Goal: Transaction & Acquisition: Purchase product/service

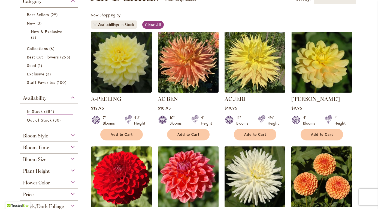
scroll to position [129, 0]
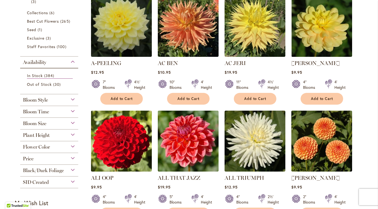
click at [69, 144] on div "Flower Color" at bounding box center [49, 145] width 58 height 9
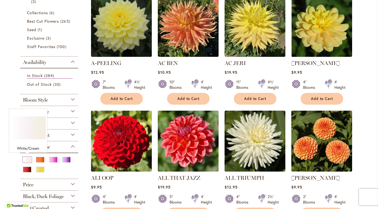
click at [27, 159] on div "White/Cream" at bounding box center [27, 160] width 9 height 6
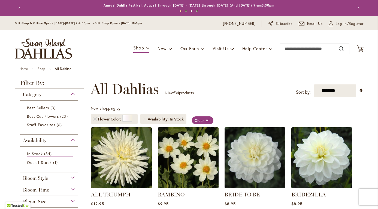
click at [239, 71] on ul "Home Shop All Dahlias" at bounding box center [189, 69] width 339 height 5
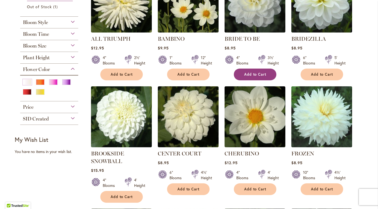
scroll to position [171, 0]
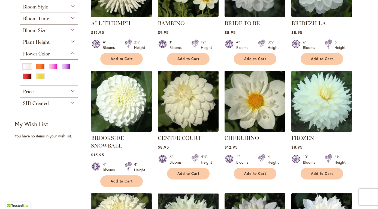
click at [255, 115] on img at bounding box center [255, 101] width 64 height 64
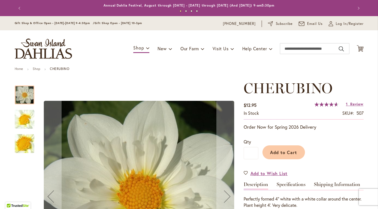
click at [242, 70] on ul "Home Shop CHERUBINO" at bounding box center [189, 69] width 349 height 5
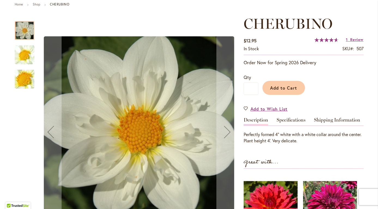
scroll to position [67, 0]
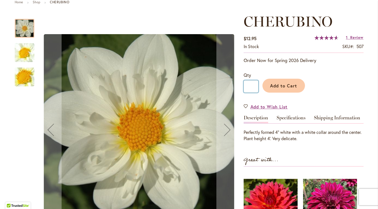
click at [254, 86] on input "*" at bounding box center [251, 86] width 15 height 12
type input "**"
click at [291, 85] on span "Add to Cart" at bounding box center [283, 86] width 27 height 6
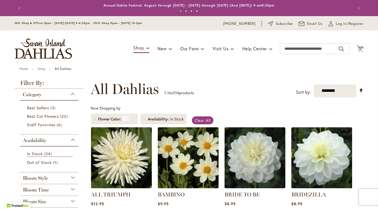
click at [183, 150] on img at bounding box center [188, 158] width 64 height 64
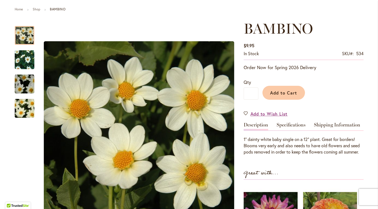
scroll to position [67, 0]
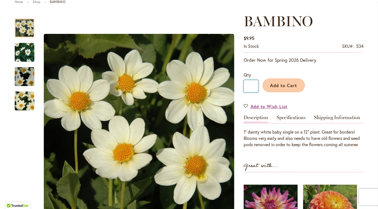
click at [257, 85] on input "*" at bounding box center [251, 86] width 15 height 12
type input "**"
click at [285, 86] on span "Add to Cart" at bounding box center [283, 85] width 27 height 6
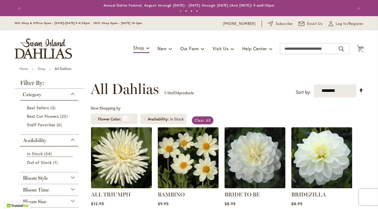
click at [229, 70] on ul "Home Shop All Dahlias" at bounding box center [189, 69] width 339 height 5
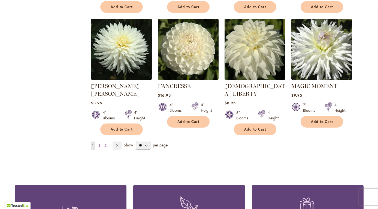
scroll to position [465, 0]
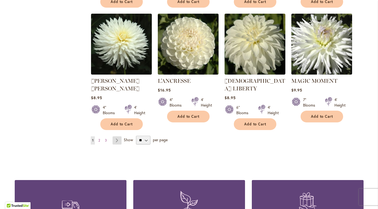
click at [117, 136] on link "Page Next" at bounding box center [117, 140] width 9 height 8
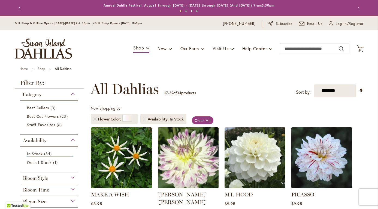
click at [248, 83] on div "**********" at bounding box center [227, 89] width 273 height 16
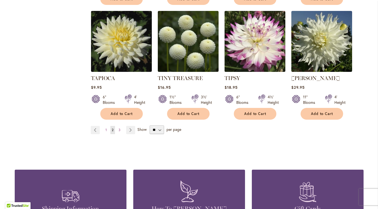
scroll to position [488, 0]
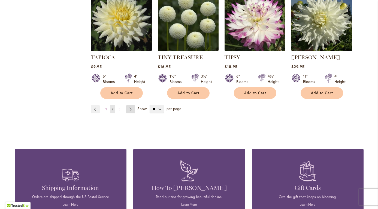
click at [130, 105] on link "Page Next" at bounding box center [130, 109] width 9 height 8
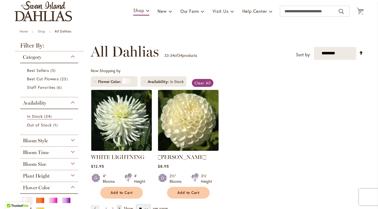
scroll to position [54, 0]
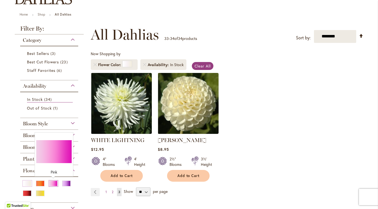
click at [54, 184] on div "Pink" at bounding box center [53, 183] width 9 height 6
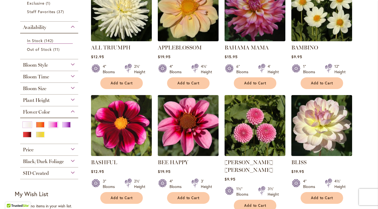
scroll to position [147, 0]
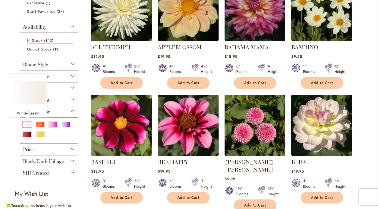
click at [28, 122] on div "White/Cream" at bounding box center [27, 124] width 9 height 6
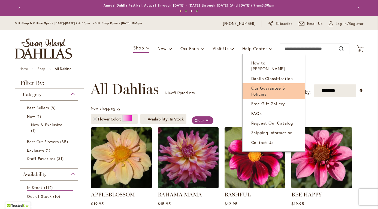
click at [245, 83] on link "Our Guarantee & Policies" at bounding box center [274, 91] width 62 height 16
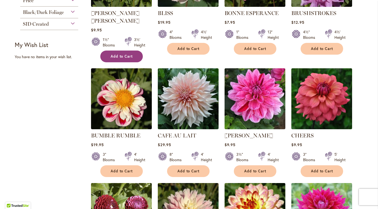
scroll to position [309, 0]
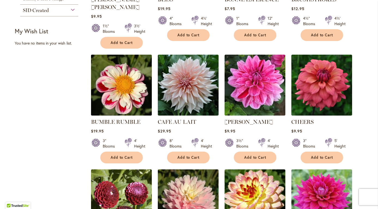
click at [116, 70] on img at bounding box center [121, 85] width 64 height 64
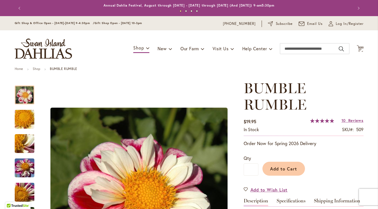
click at [152, 68] on ul "Home Shop BUMBLE RUMBLE" at bounding box center [189, 69] width 349 height 5
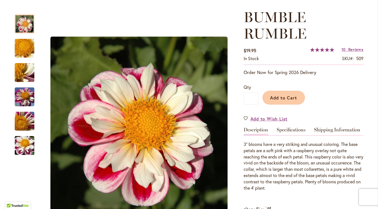
scroll to position [72, 0]
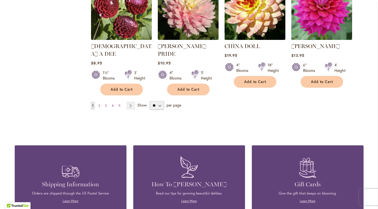
scroll to position [501, 0]
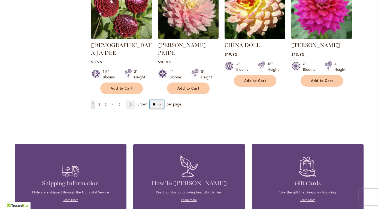
select select "**"
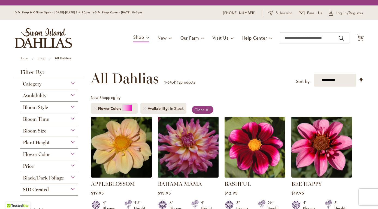
scroll to position [101, 0]
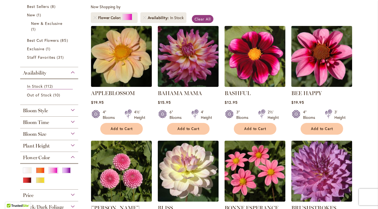
click at [323, 12] on div "Now Shopping by Flower Color Availability" at bounding box center [227, 15] width 273 height 22
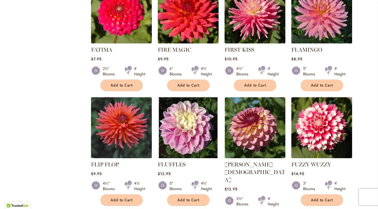
scroll to position [1087, 0]
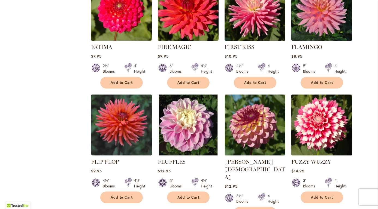
click at [332, 93] on img at bounding box center [322, 125] width 64 height 64
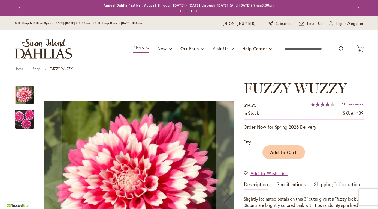
click at [22, 120] on img "FUZZY WUZZY" at bounding box center [25, 119] width 20 height 20
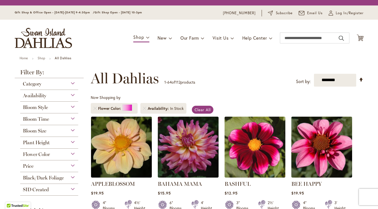
scroll to position [101, 0]
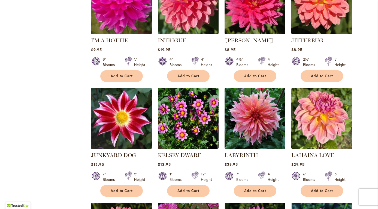
scroll to position [1697, 0]
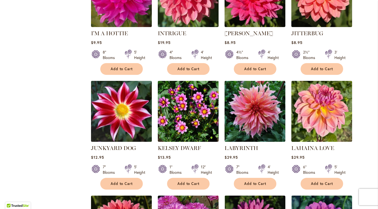
click at [120, 79] on img at bounding box center [121, 111] width 64 height 64
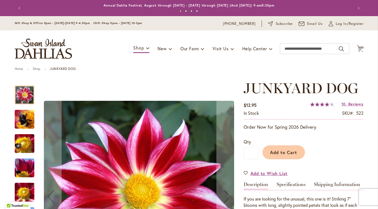
click at [129, 70] on ul "Home Shop JUNKYARD DOG" at bounding box center [189, 69] width 349 height 5
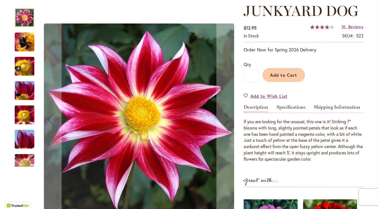
scroll to position [79, 0]
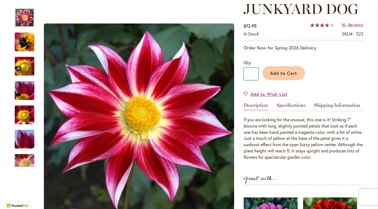
click at [256, 74] on input "*" at bounding box center [251, 74] width 15 height 12
type input "**"
click at [285, 72] on span "Add to Cart" at bounding box center [283, 73] width 27 height 6
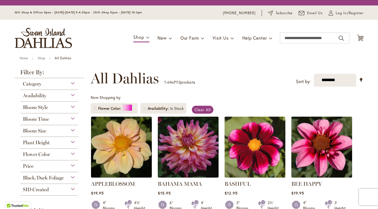
scroll to position [101, 0]
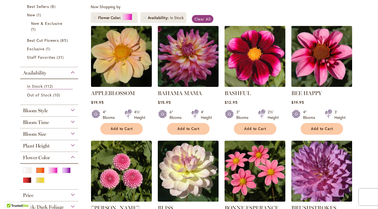
click at [240, 63] on img at bounding box center [255, 56] width 64 height 64
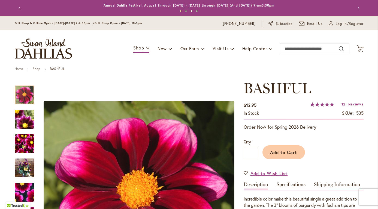
click at [196, 69] on ul "Home Shop BASHFUL" at bounding box center [189, 69] width 349 height 5
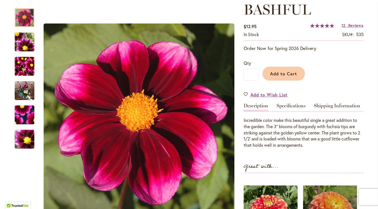
scroll to position [80, 0]
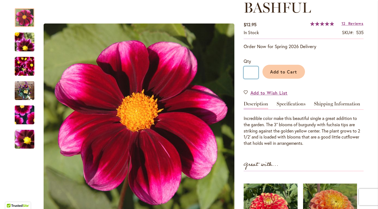
click at [255, 72] on input "*" at bounding box center [251, 72] width 15 height 12
type input "**"
click at [293, 72] on span "Add to Cart" at bounding box center [283, 72] width 27 height 6
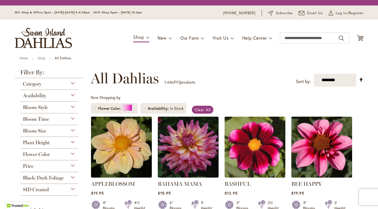
scroll to position [101, 0]
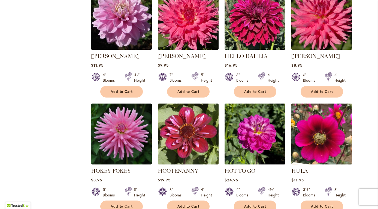
scroll to position [1443, 0]
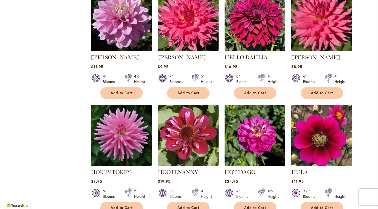
click at [328, 103] on img at bounding box center [322, 135] width 64 height 64
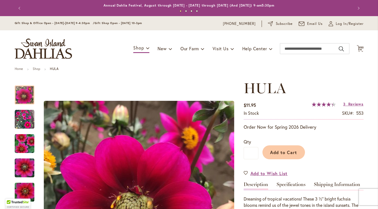
click at [174, 59] on div "Toggle Nav Shop Dahlia Tubers Collections Fresh Cut Dahlias Gardening Supplies …" at bounding box center [189, 48] width 360 height 37
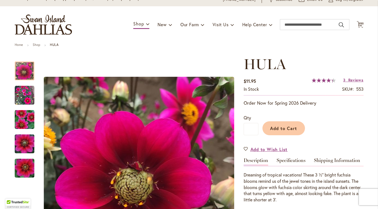
scroll to position [26, 0]
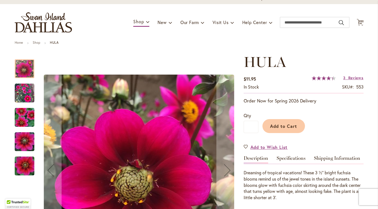
click at [21, 115] on img "HULA" at bounding box center [24, 117] width 39 height 26
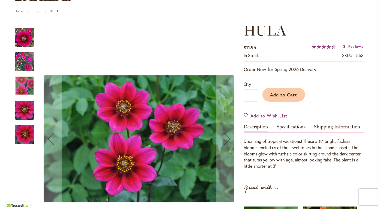
scroll to position [52, 0]
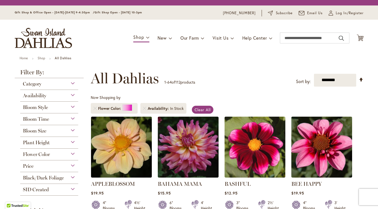
scroll to position [101, 0]
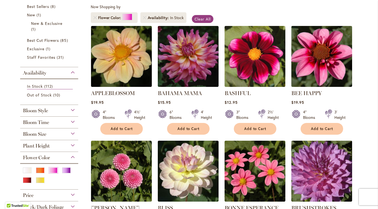
click at [281, 10] on div "Now Shopping by Flower Color Availability" at bounding box center [227, 15] width 273 height 22
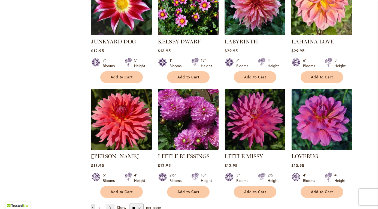
scroll to position [1795, 0]
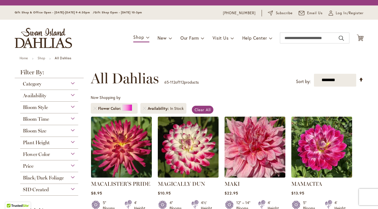
scroll to position [101, 0]
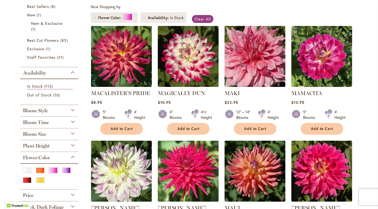
click at [253, 7] on div "Now Shopping by Flower Color Availability" at bounding box center [227, 15] width 273 height 22
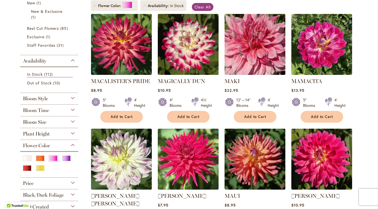
scroll to position [92, 0]
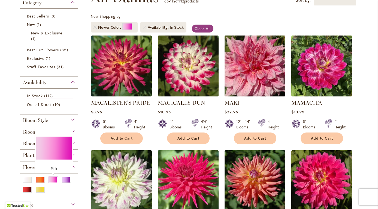
click at [53, 180] on div "Pink" at bounding box center [53, 180] width 9 height 6
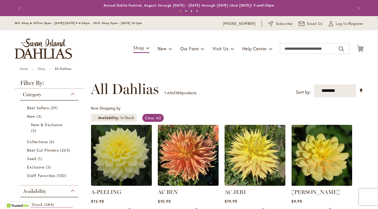
scroll to position [74, 0]
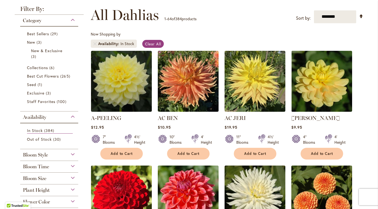
click at [38, 177] on span "Bloom Size" at bounding box center [34, 178] width 23 height 6
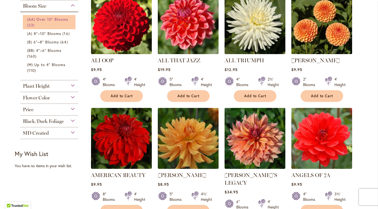
click at [47, 19] on span "(AA) Over 10" Blooms" at bounding box center [47, 19] width 41 height 5
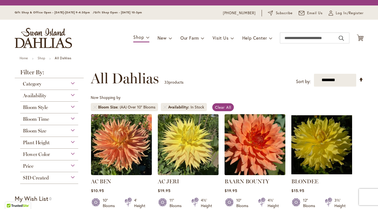
scroll to position [101, 0]
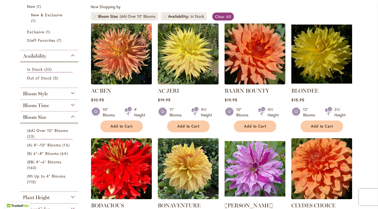
click at [264, 6] on div "Now Shopping by Bloom Size (AA) Over 10" Blooms Availability In Stock Clear All" at bounding box center [227, 13] width 273 height 19
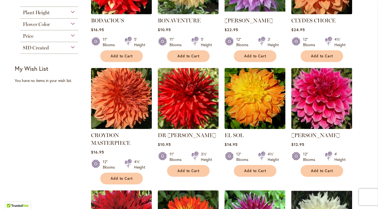
scroll to position [291, 0]
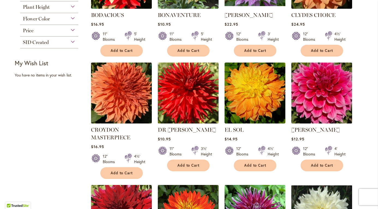
click at [327, 88] on img at bounding box center [322, 93] width 64 height 64
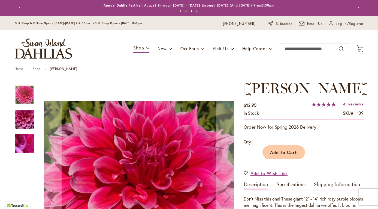
click at [214, 56] on div "Toggle Nav Shop Dahlia Tubers Collections Fresh Cut Dahlias Gardening Supplies …" at bounding box center [189, 48] width 360 height 37
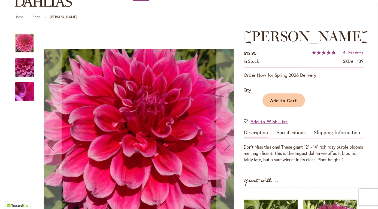
scroll to position [54, 0]
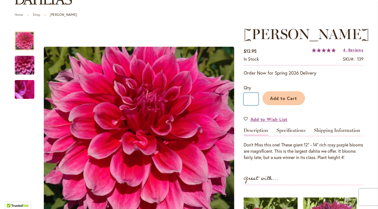
click at [255, 98] on input "*" at bounding box center [251, 99] width 15 height 12
type input "*"
click at [280, 101] on button "Add to Cart" at bounding box center [284, 98] width 43 height 14
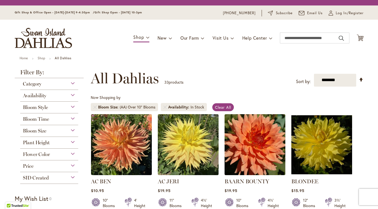
scroll to position [101, 0]
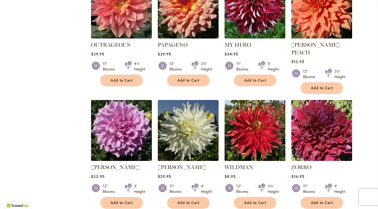
scroll to position [861, 0]
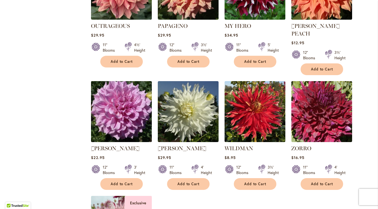
click at [121, 100] on img at bounding box center [121, 111] width 64 height 64
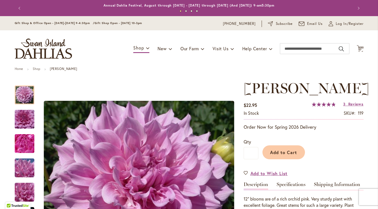
click at [259, 154] on div "Add to Cart" at bounding box center [311, 150] width 105 height 25
click at [257, 152] on input "*" at bounding box center [251, 153] width 15 height 12
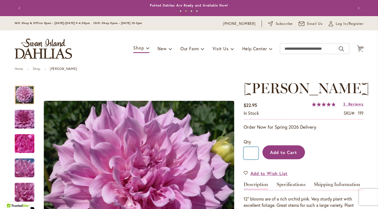
type input "*"
click at [286, 153] on span "Add to Cart" at bounding box center [283, 152] width 27 height 6
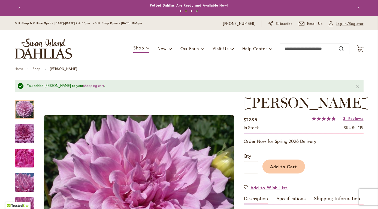
click at [344, 22] on span "Log In/Register" at bounding box center [350, 23] width 28 height 5
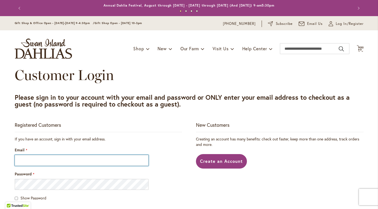
type input "**********"
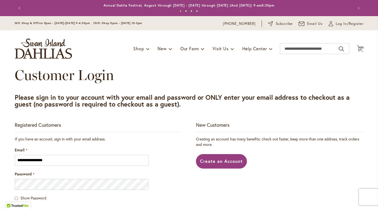
click at [153, 144] on fieldset "**********" at bounding box center [99, 205] width 168 height 139
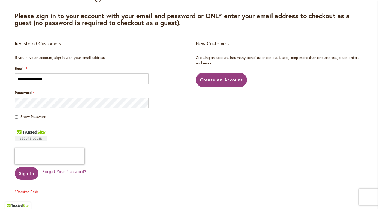
scroll to position [87, 0]
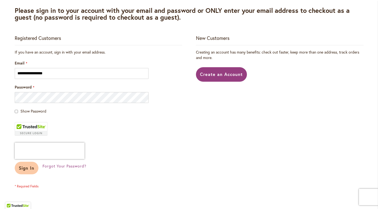
click at [29, 168] on span "Sign In" at bounding box center [27, 168] width 16 height 6
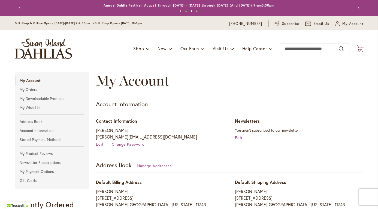
click at [361, 48] on span "60" at bounding box center [361, 50] width 4 height 4
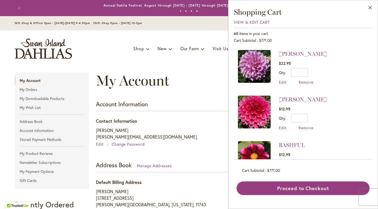
click at [321, 35] on div "60 items in your cart." at bounding box center [303, 33] width 139 height 5
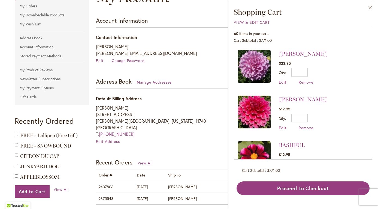
scroll to position [87, 0]
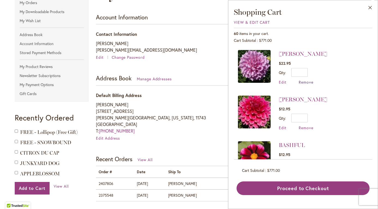
click at [305, 82] on span "Remove" at bounding box center [306, 81] width 15 height 5
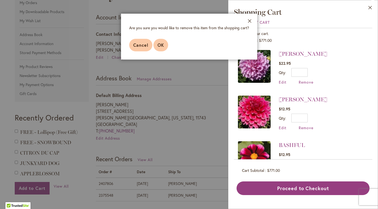
click at [163, 44] on span "OK" at bounding box center [161, 45] width 7 height 6
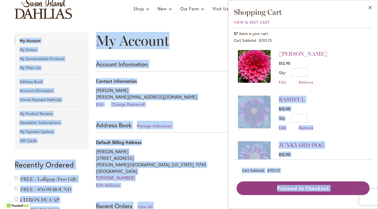
drag, startPoint x: 233, startPoint y: 119, endPoint x: 234, endPoint y: 213, distance: 93.6
click at [234, 208] on html "Skip to Accessibility Information The store will not work correctly in the case…" at bounding box center [189, 104] width 378 height 209
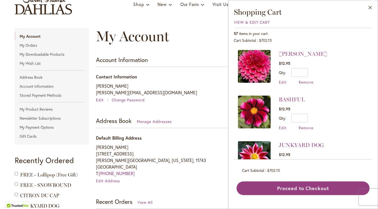
click at [340, 99] on li "BASHFUL $12.95 Qty ** Update Edit Remove" at bounding box center [303, 113] width 130 height 46
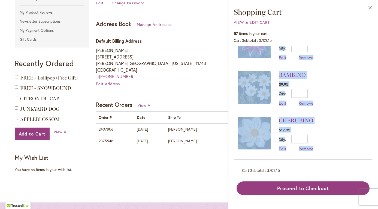
scroll to position [117, 0]
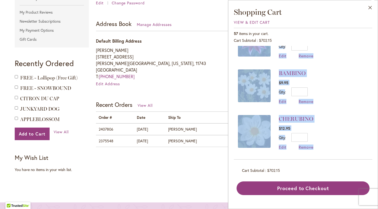
drag, startPoint x: 339, startPoint y: 108, endPoint x: 335, endPoint y: 161, distance: 53.1
click at [335, 161] on div "57 items in your cart. Cart Subtotal $702.15 Recently added item(s) EMORY PAUL …" at bounding box center [303, 111] width 139 height 167
click at [337, 124] on li "CHERUBINO $12.95 Qty ** Update Edit Remove" at bounding box center [303, 132] width 130 height 46
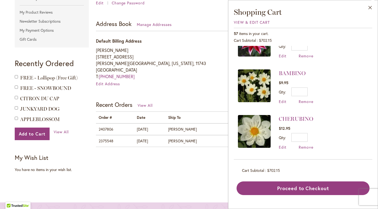
click at [343, 74] on li "BAMBINO $9.95 Qty ** Update Edit Remove" at bounding box center [303, 87] width 130 height 46
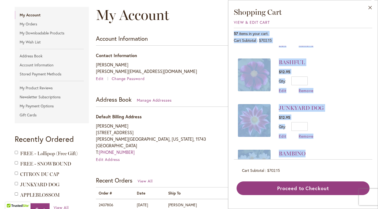
scroll to position [0, 0]
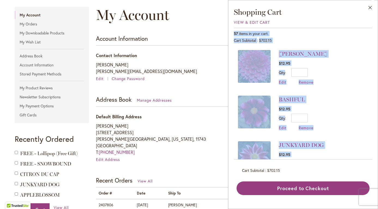
drag, startPoint x: 339, startPoint y: 70, endPoint x: 340, endPoint y: 29, distance: 40.7
click at [340, 29] on div "57 items in your cart. Cart Subtotal $702.15 Recently added item(s) EMORY PAUL …" at bounding box center [303, 111] width 139 height 167
click at [333, 86] on li "EMORY PAUL $12.95 Qty * Update Edit Remove" at bounding box center [303, 70] width 130 height 40
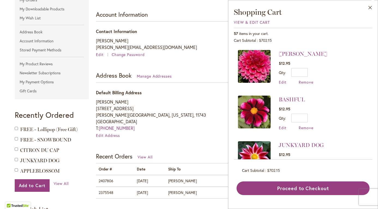
scroll to position [103, 0]
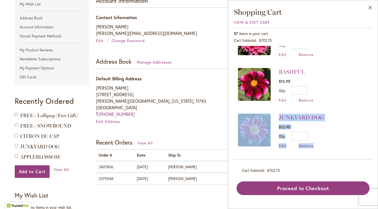
drag, startPoint x: 334, startPoint y: 135, endPoint x: 335, endPoint y: 160, distance: 25.7
click at [335, 160] on div "57 items in your cart. Cart Subtotal $702.15 Recently added item(s) EMORY PAUL …" at bounding box center [303, 111] width 139 height 167
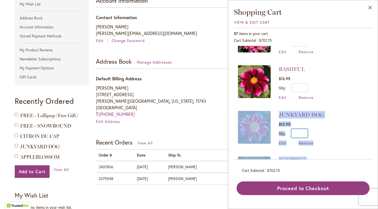
click at [306, 132] on input "**" at bounding box center [300, 133] width 16 height 9
type input "*"
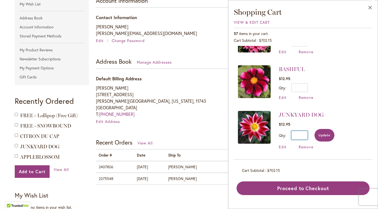
type input "*"
click at [322, 134] on span "Update" at bounding box center [325, 135] width 12 height 4
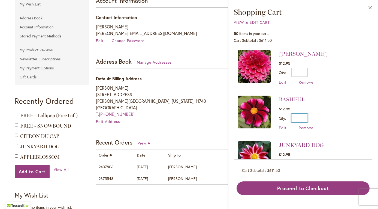
click at [304, 118] on input "**" at bounding box center [300, 118] width 16 height 9
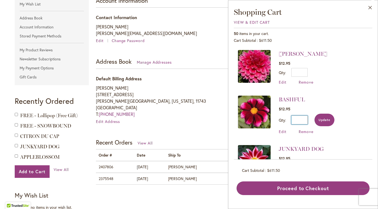
type input "*"
click at [325, 121] on span "Update" at bounding box center [325, 120] width 12 height 4
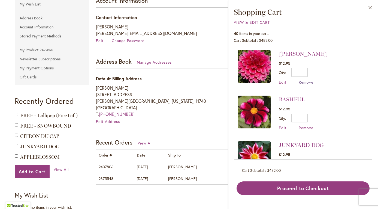
click at [306, 81] on span "Remove" at bounding box center [306, 81] width 15 height 5
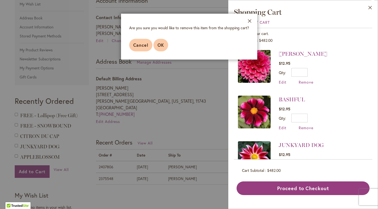
click at [160, 43] on span "OK" at bounding box center [161, 45] width 7 height 6
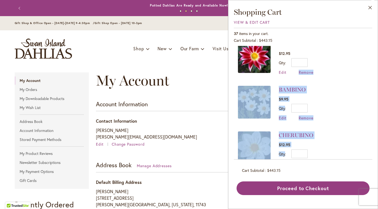
drag, startPoint x: 355, startPoint y: 114, endPoint x: 350, endPoint y: 161, distance: 46.9
click at [350, 161] on div "37 items in your cart. Cart Subtotal $443.15 Recently added item(s) BASHFUL $12…" at bounding box center [303, 111] width 139 height 167
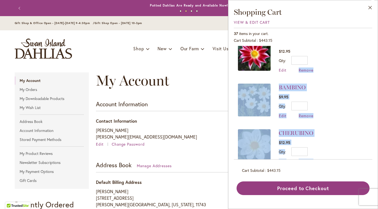
click at [306, 107] on input "**" at bounding box center [300, 105] width 16 height 9
type input "*"
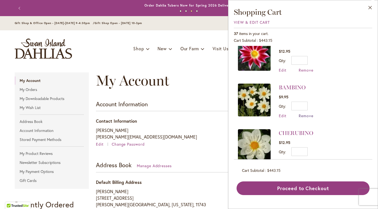
type input "**"
click at [306, 116] on span "Remove" at bounding box center [306, 115] width 15 height 5
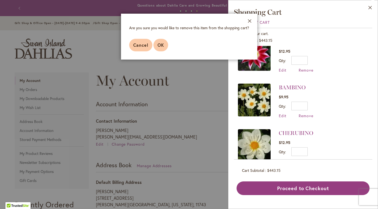
click at [163, 46] on span "OK" at bounding box center [161, 45] width 7 height 6
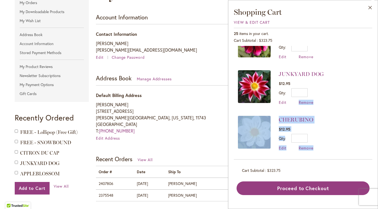
scroll to position [26, 0]
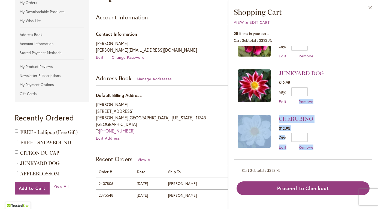
drag, startPoint x: 336, startPoint y: 115, endPoint x: 336, endPoint y: 160, distance: 45.8
click at [336, 160] on div "25 items in your cart. Cart Subtotal $323.75 Recently added item(s) BASHFUL $12…" at bounding box center [303, 111] width 139 height 167
click at [306, 137] on input "**" at bounding box center [300, 137] width 16 height 9
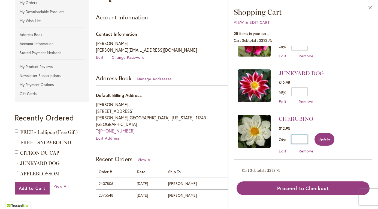
type input "**"
click at [324, 140] on span "Update" at bounding box center [325, 139] width 12 height 4
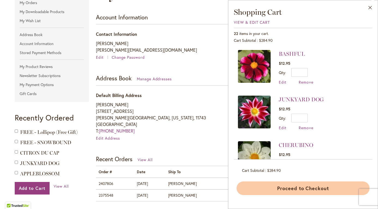
click at [316, 186] on button "Proceed to Checkout" at bounding box center [303, 188] width 133 height 14
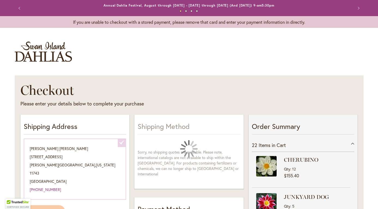
click at [193, 53] on div "Toggle Nav" at bounding box center [189, 51] width 360 height 37
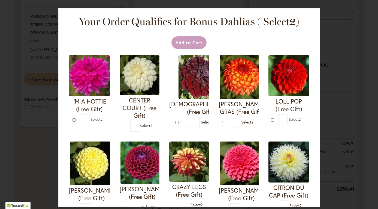
scroll to position [136, 0]
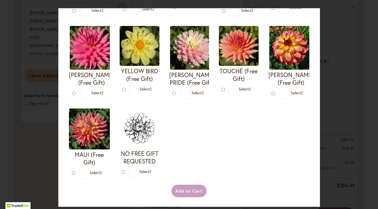
drag, startPoint x: 315, startPoint y: 133, endPoint x: 313, endPoint y: 207, distance: 74.5
click at [313, 207] on div "Your Order Qualifies for Bonus Dahlias ( Select 2 ) Add to Cart I'M A HOTTIE (F…" at bounding box center [189, 104] width 378 height 209
click at [294, 168] on div "I'M A HOTTIE (Free Gift) * 2 * 2 * 2 *" at bounding box center [189, 18] width 248 height 328
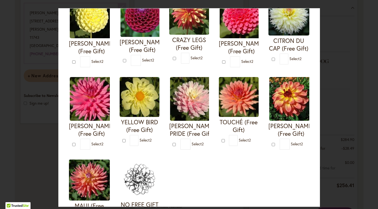
scroll to position [150, 0]
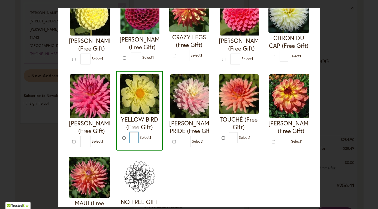
type input "*"
click at [213, 176] on div "I'M A HOTTIE (Free Gift) * 0 * 0 * 0 *" at bounding box center [189, 66] width 248 height 328
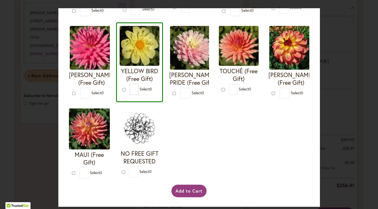
scroll to position [205, 0]
click at [188, 190] on button "Add to Cart" at bounding box center [189, 190] width 35 height 13
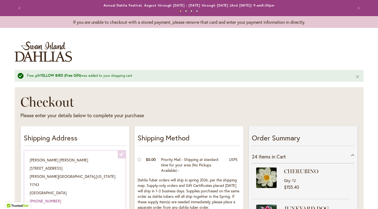
click at [274, 62] on div "Toggle Nav" at bounding box center [189, 51] width 360 height 37
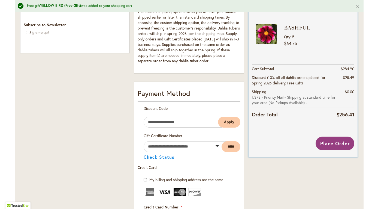
scroll to position [225, 0]
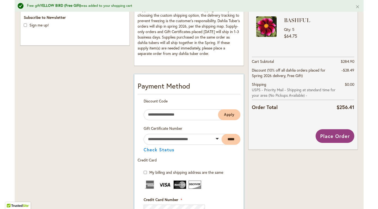
click at [226, 152] on div "Gift Certificate Number ***** Check Status" at bounding box center [189, 139] width 103 height 26
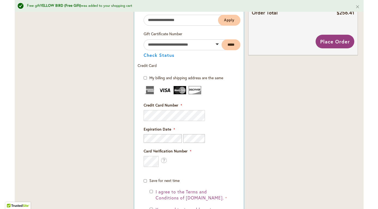
scroll to position [323, 0]
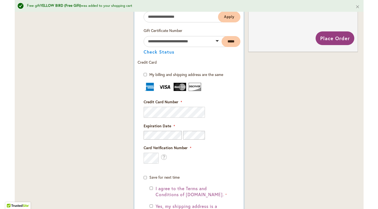
click at [227, 162] on div "Card Verification Number What is this?" at bounding box center [189, 154] width 91 height 19
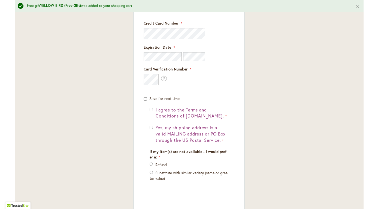
scroll to position [402, 0]
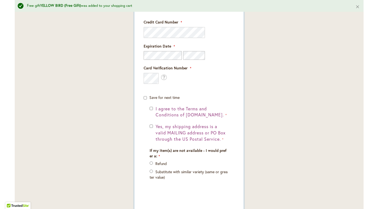
click at [220, 180] on p "Substitute with similar variety (same or greater value)" at bounding box center [189, 174] width 79 height 11
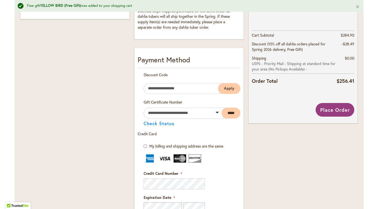
scroll to position [246, 0]
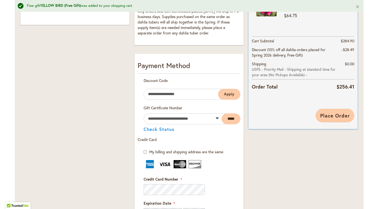
click at [329, 115] on span "Place Order" at bounding box center [336, 115] width 30 height 7
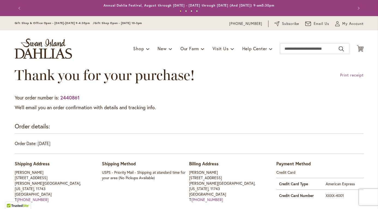
click at [261, 83] on div "Thank you for your purchase! Print receipt" at bounding box center [189, 80] width 349 height 27
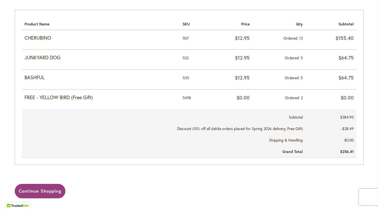
scroll to position [261, 0]
